Goal: Task Accomplishment & Management: Manage account settings

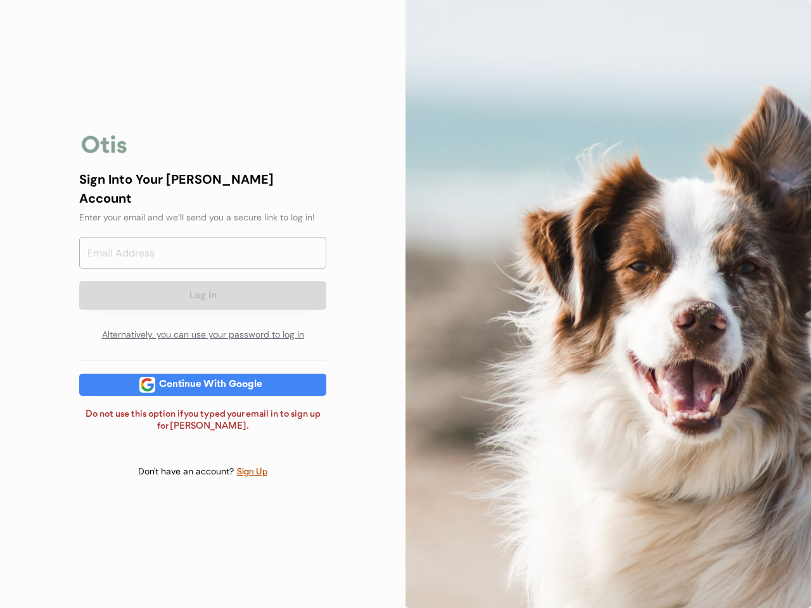
click at [405, 304] on div at bounding box center [607, 304] width 405 height 608
click at [203, 304] on div "Log In Alternatively, you can use your password to log in" at bounding box center [202, 292] width 247 height 111
click at [105, 153] on div at bounding box center [104, 144] width 51 height 25
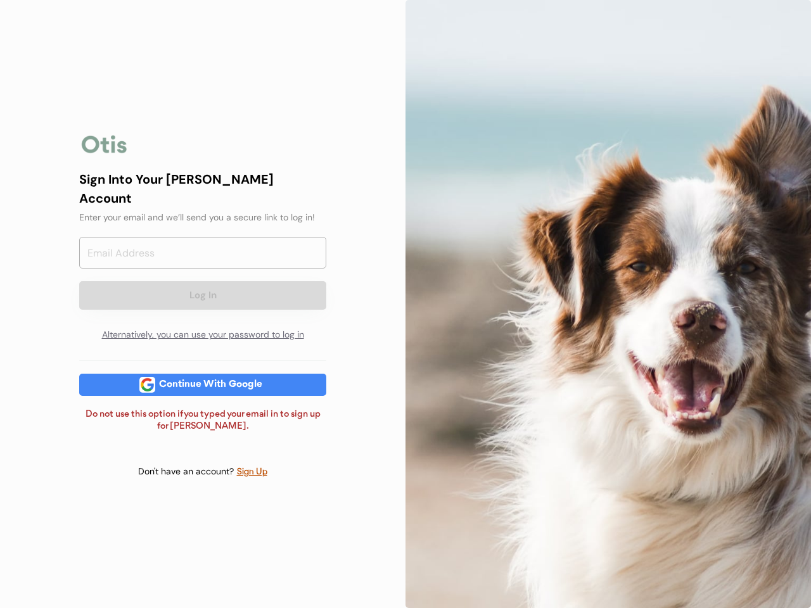
click at [203, 258] on input "email" at bounding box center [202, 253] width 247 height 32
click at [203, 197] on div "Sign Into Your [PERSON_NAME] Account" at bounding box center [202, 189] width 247 height 38
click at [203, 187] on div "Sign Into Your [PERSON_NAME] Account" at bounding box center [202, 189] width 247 height 38
click at [203, 211] on div "Enter your email and we’ll send you a secure link to log in!" at bounding box center [202, 217] width 247 height 13
click at [203, 284] on button "Log In" at bounding box center [202, 295] width 247 height 29
